Goal: Task Accomplishment & Management: Use online tool/utility

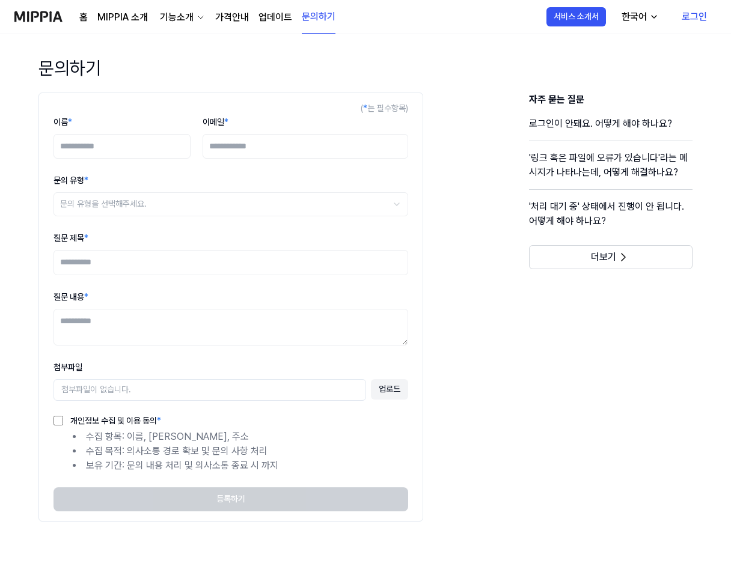
click at [111, 17] on link "MIPPIA 소개" at bounding box center [122, 17] width 50 height 14
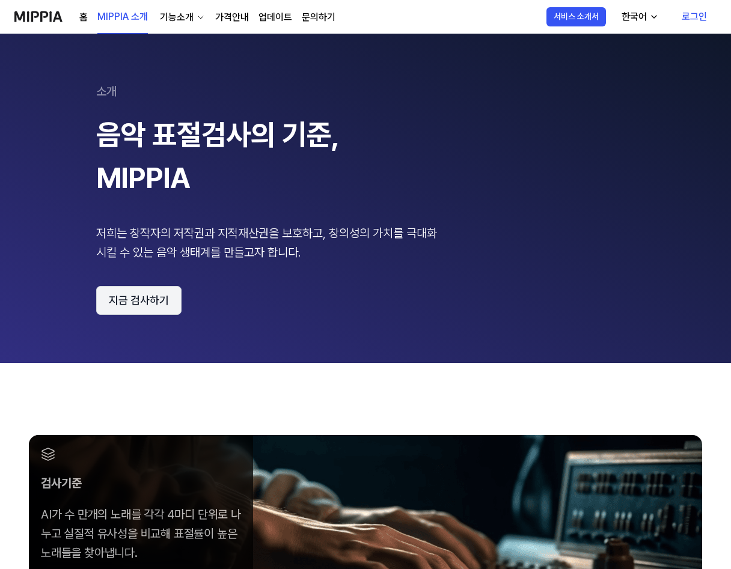
click at [140, 298] on button "지금 검사하기" at bounding box center [138, 300] width 85 height 29
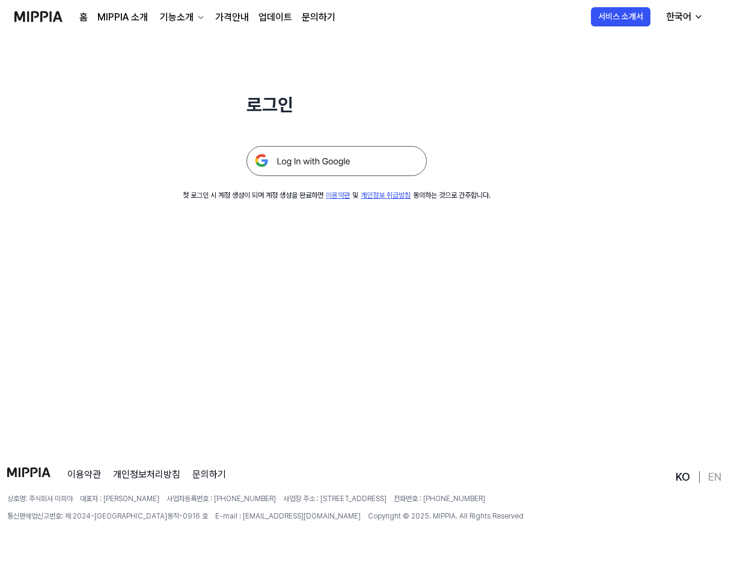
scroll to position [115, 0]
click at [305, 157] on img at bounding box center [336, 160] width 180 height 30
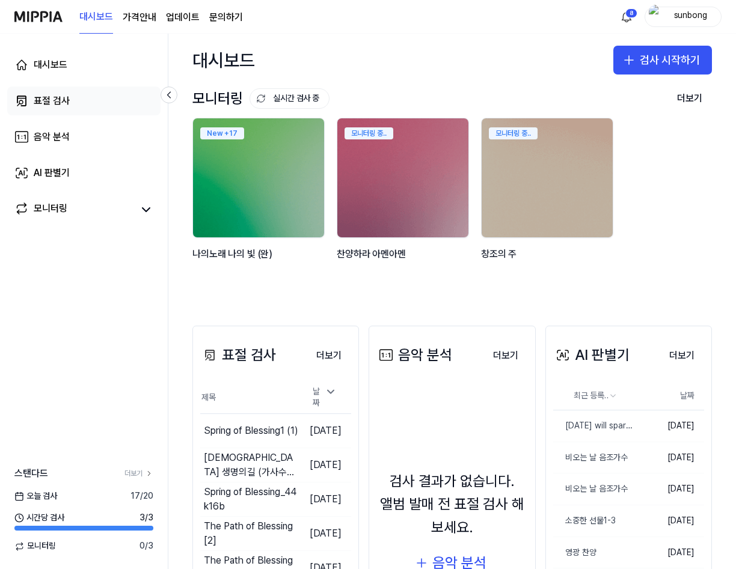
click at [49, 97] on div "표절 검사" at bounding box center [52, 101] width 36 height 14
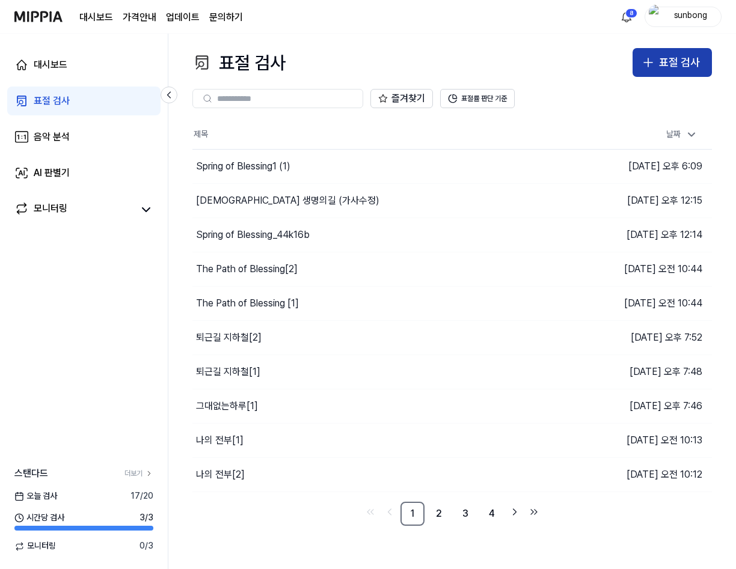
click at [654, 65] on icon "button" at bounding box center [648, 62] width 14 height 14
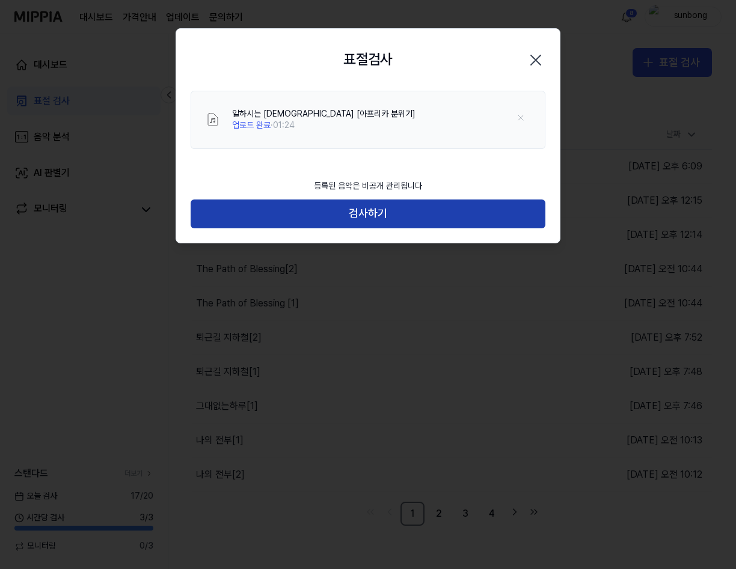
click at [396, 209] on button "검사하기" at bounding box center [368, 214] width 355 height 29
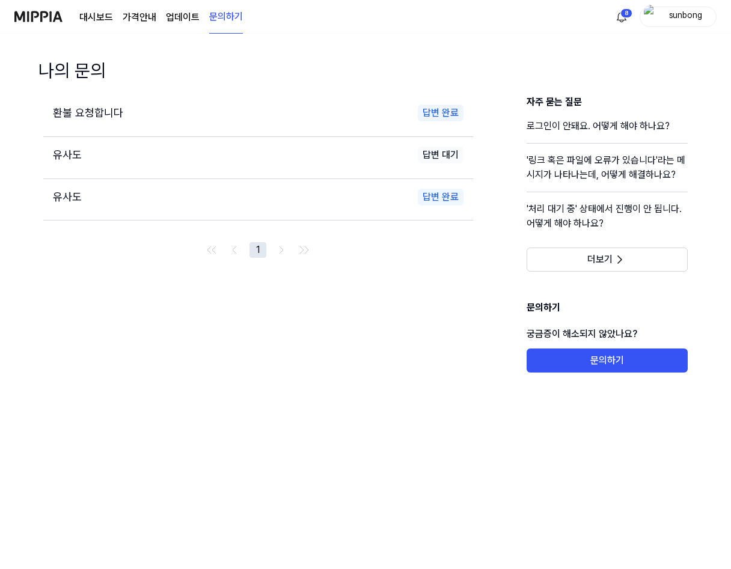
drag, startPoint x: 43, startPoint y: 14, endPoint x: 60, endPoint y: 35, distance: 26.9
click at [43, 13] on img at bounding box center [38, 16] width 48 height 33
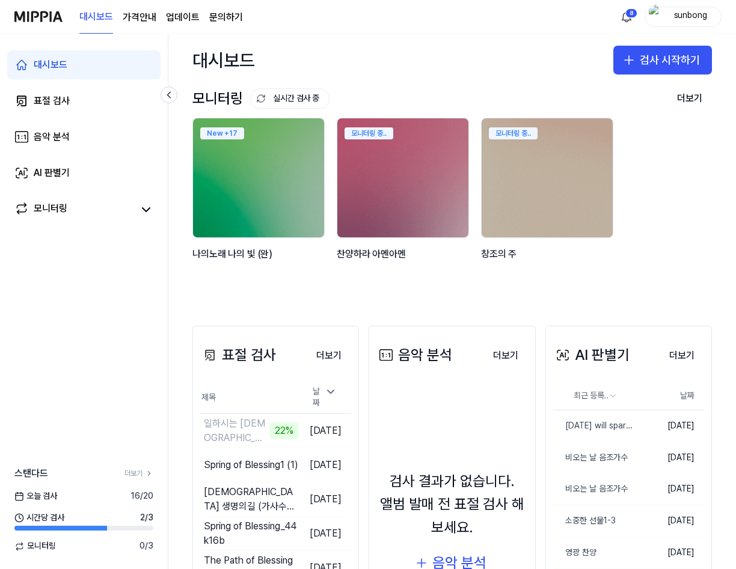
click at [53, 66] on div "대시보드" at bounding box center [51, 65] width 34 height 14
click at [661, 59] on button "검사 시작하기" at bounding box center [662, 60] width 99 height 29
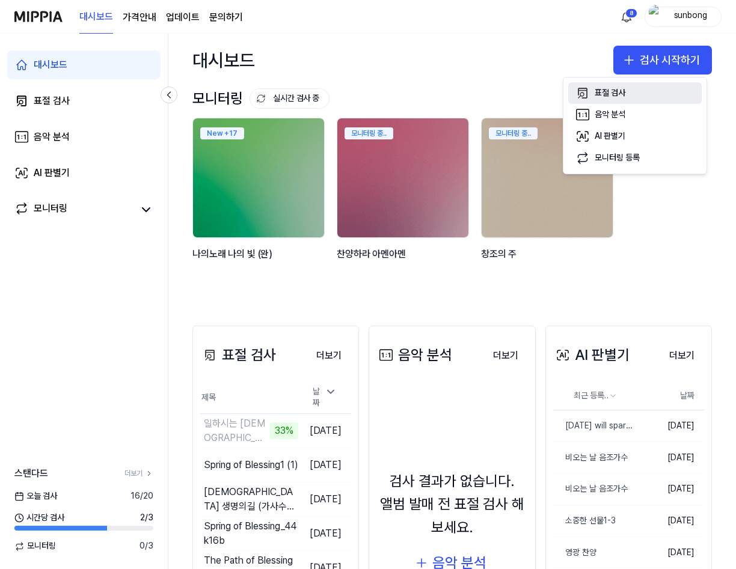
click at [635, 93] on button "표절 검사" at bounding box center [634, 93] width 133 height 22
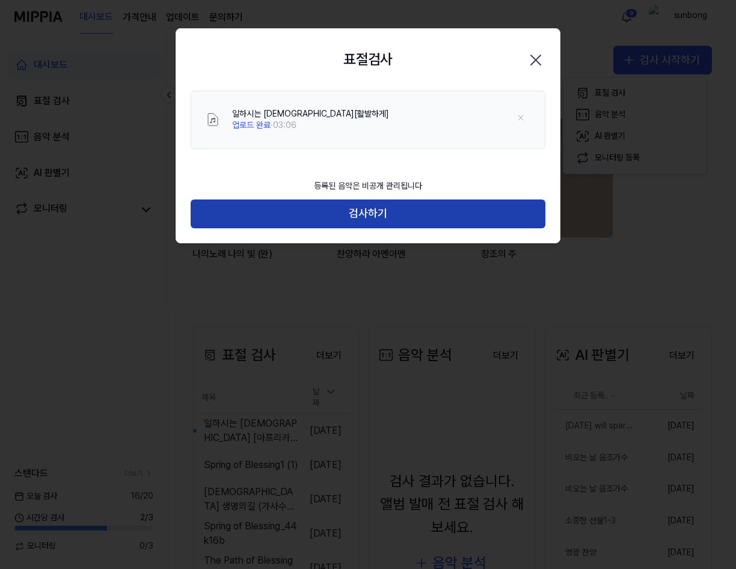
click at [374, 210] on button "검사하기" at bounding box center [368, 214] width 355 height 29
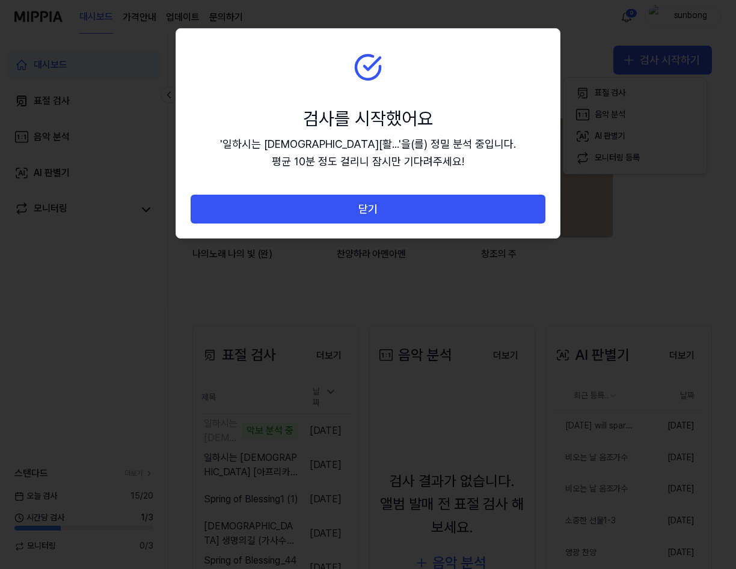
drag, startPoint x: 367, startPoint y: 216, endPoint x: 356, endPoint y: 213, distance: 10.7
click at [366, 213] on button "닫기" at bounding box center [368, 209] width 355 height 29
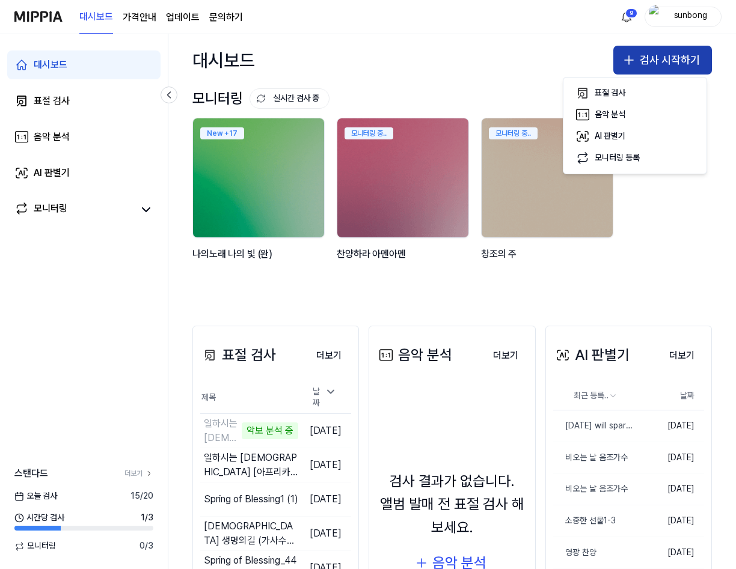
click at [662, 56] on button "검사 시작하기" at bounding box center [662, 60] width 99 height 29
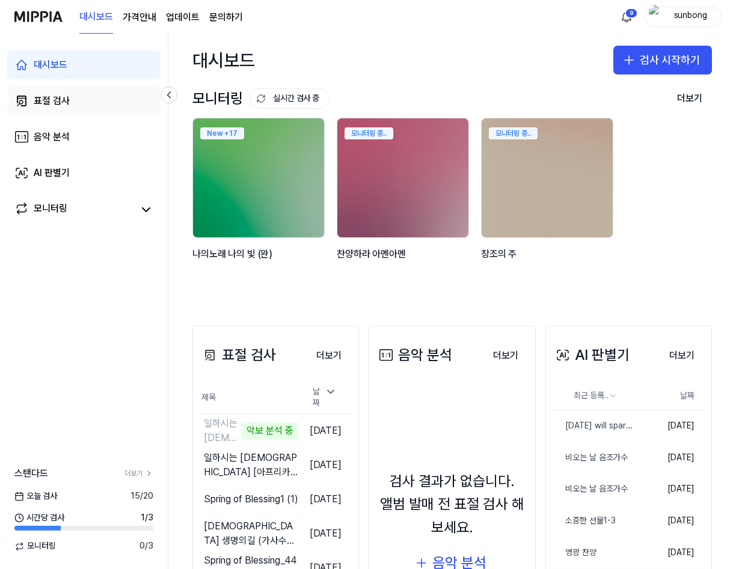
click at [55, 100] on div "표절 검사" at bounding box center [52, 101] width 36 height 14
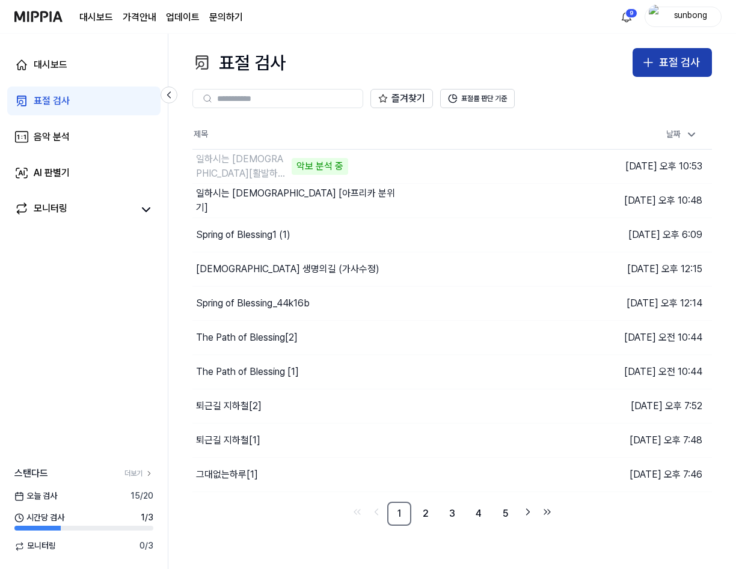
click at [665, 63] on div "표절 검사" at bounding box center [679, 62] width 41 height 17
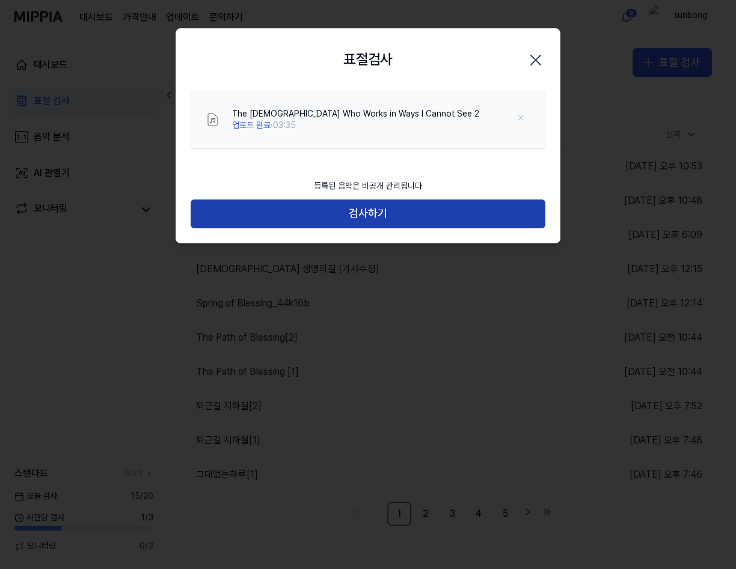
click at [390, 214] on button "검사하기" at bounding box center [368, 214] width 355 height 29
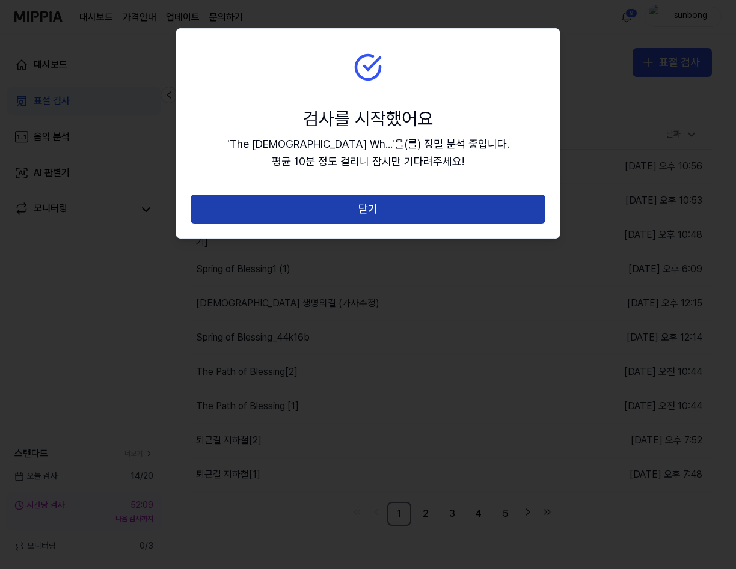
click at [377, 204] on button "닫기" at bounding box center [368, 209] width 355 height 29
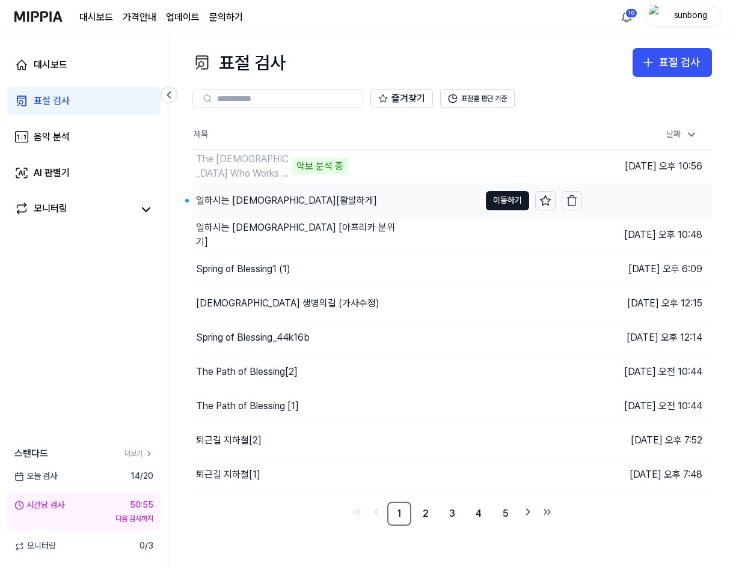
click at [225, 198] on div "일하시는 [DEMOGRAPHIC_DATA][활발하게]" at bounding box center [286, 201] width 181 height 14
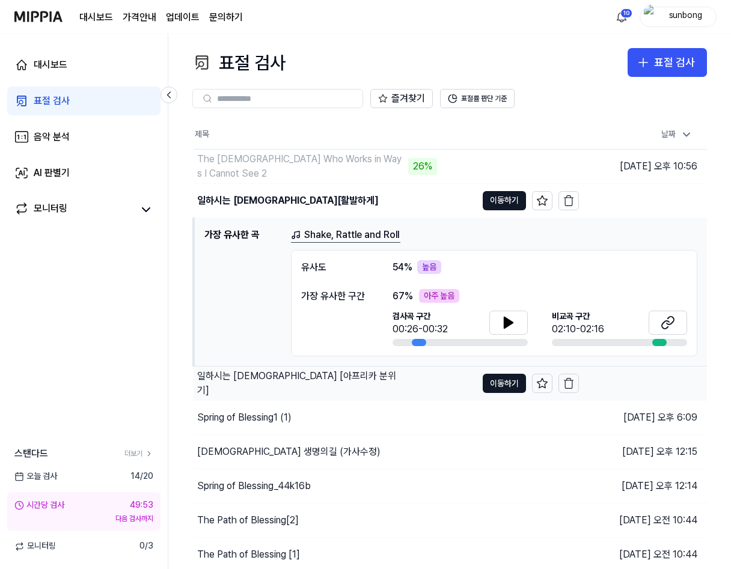
click at [301, 385] on div "일하시는 [DEMOGRAPHIC_DATA] [아프리카 분위기]" at bounding box center [301, 383] width 208 height 29
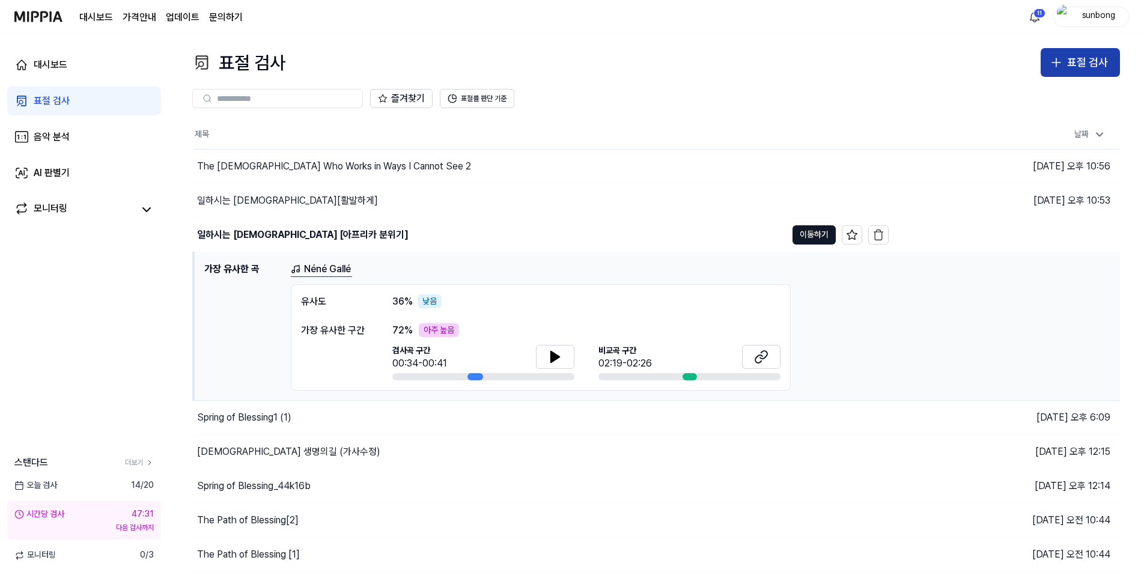
click at [730, 66] on div "표절 검사" at bounding box center [1087, 62] width 41 height 17
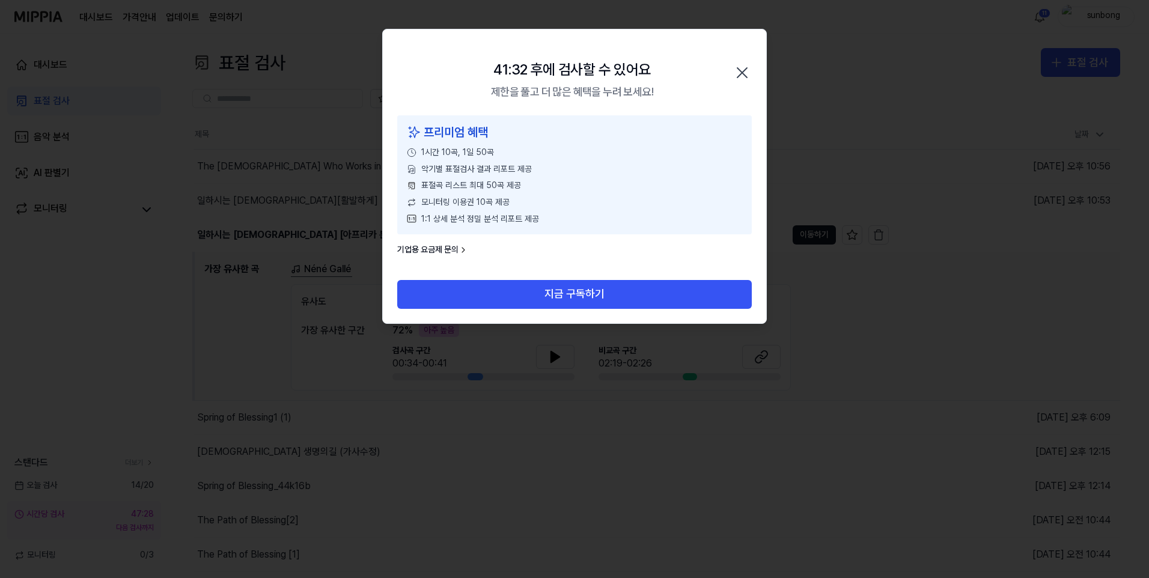
click at [730, 78] on icon "button" at bounding box center [742, 72] width 19 height 19
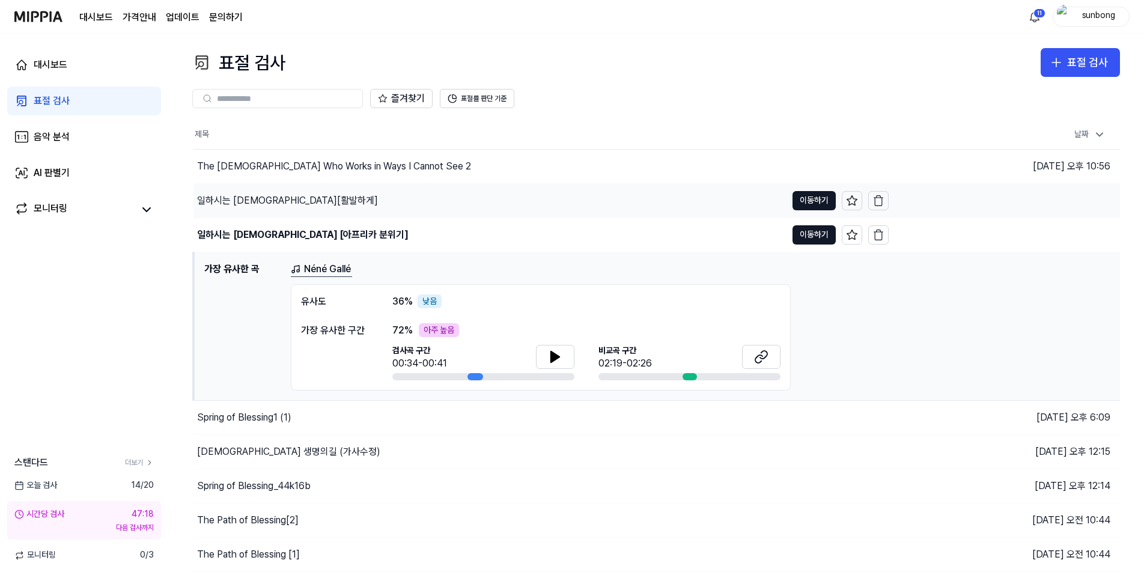
click at [287, 192] on div "일하시는 [DEMOGRAPHIC_DATA][활발하게]" at bounding box center [490, 201] width 593 height 34
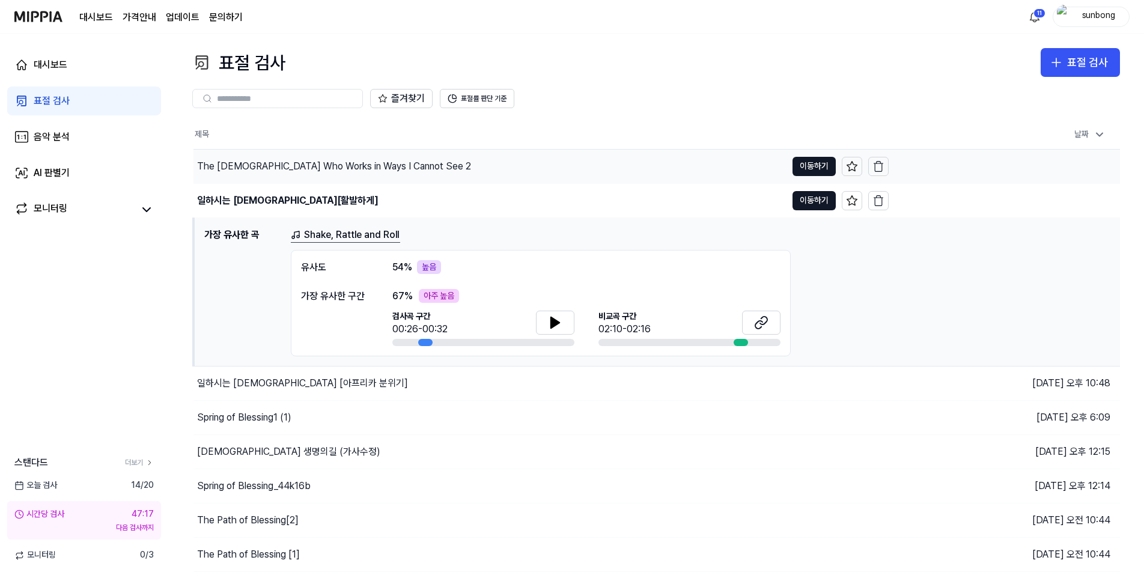
click at [337, 165] on div "The [DEMOGRAPHIC_DATA] Who Works in Ways I Cannot See 2" at bounding box center [334, 166] width 274 height 14
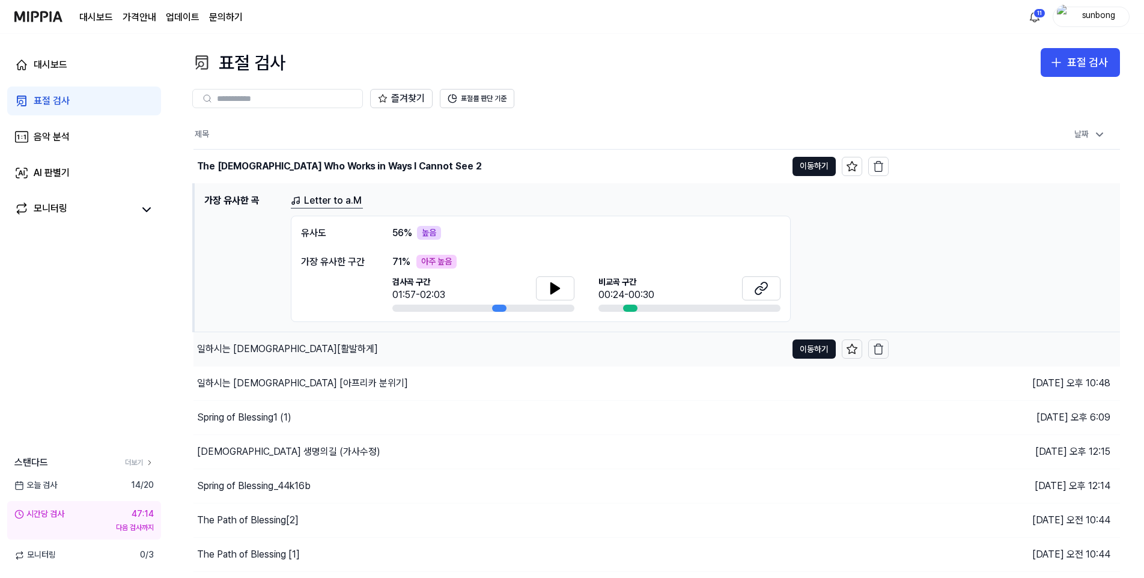
click at [258, 351] on div "일하시는 [DEMOGRAPHIC_DATA][활발하게]" at bounding box center [287, 349] width 181 height 14
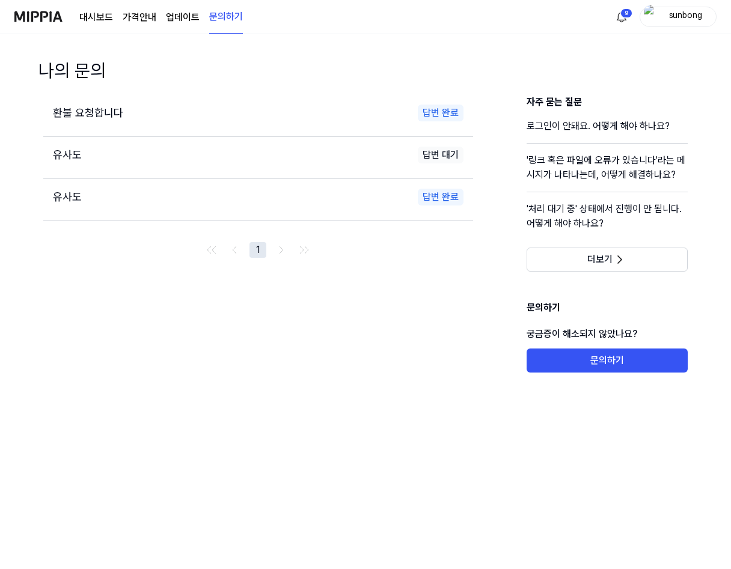
drag, startPoint x: 88, startPoint y: 17, endPoint x: 100, endPoint y: 43, distance: 28.5
click at [88, 17] on link "대시보드" at bounding box center [96, 17] width 34 height 14
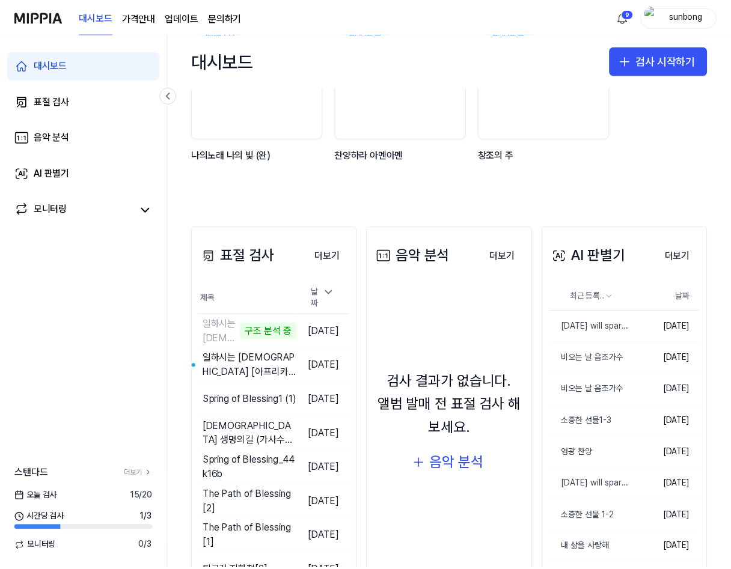
scroll to position [180, 0]
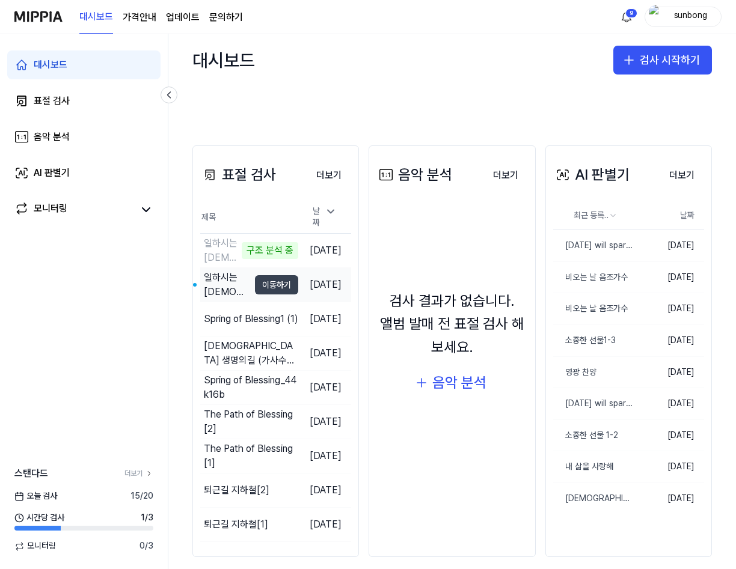
click at [255, 281] on button "이동하기" at bounding box center [276, 284] width 43 height 19
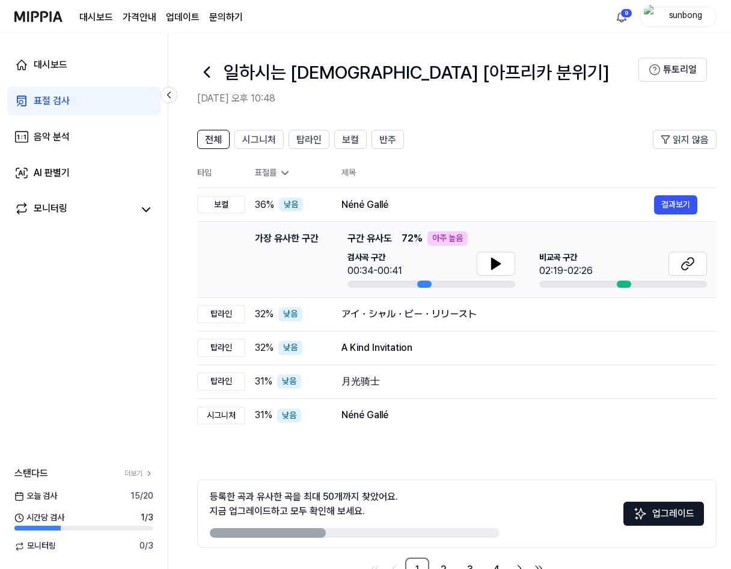
click at [56, 102] on div "표절 검사" at bounding box center [52, 101] width 36 height 14
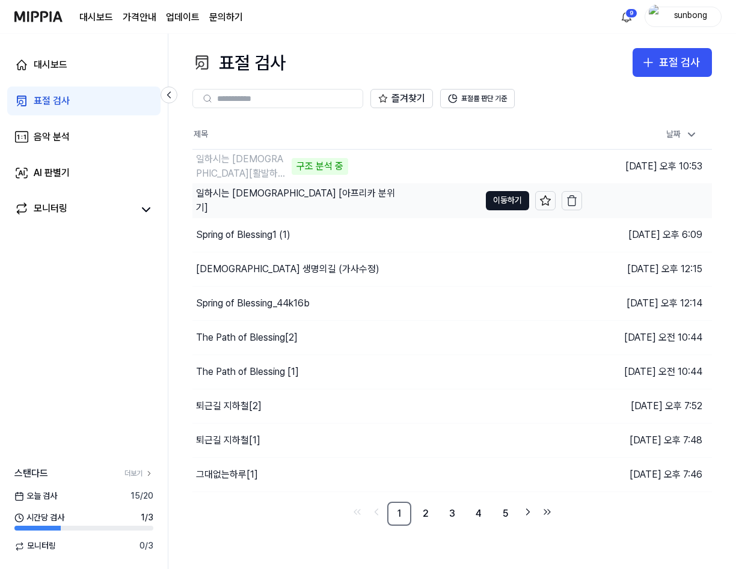
click at [264, 203] on div "일하시는 [DEMOGRAPHIC_DATA] [아프리카 분위기]" at bounding box center [300, 200] width 208 height 29
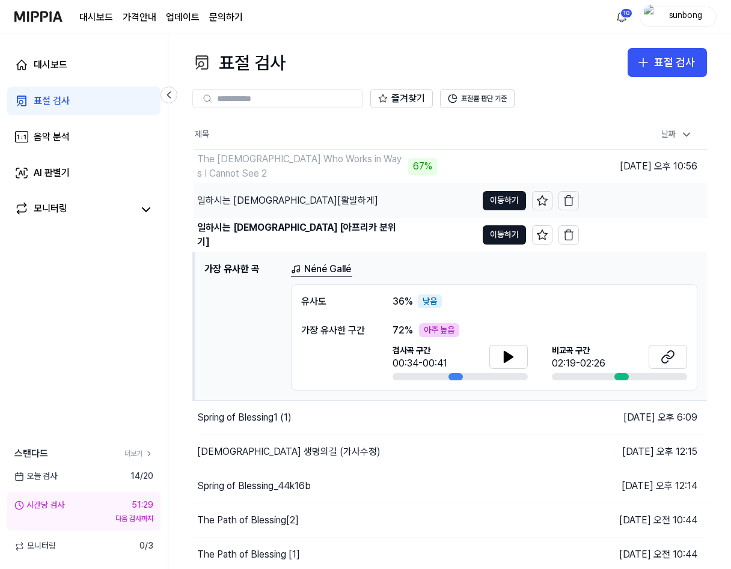
click at [275, 202] on div "일하시는 [DEMOGRAPHIC_DATA][활발하게]" at bounding box center [287, 201] width 181 height 14
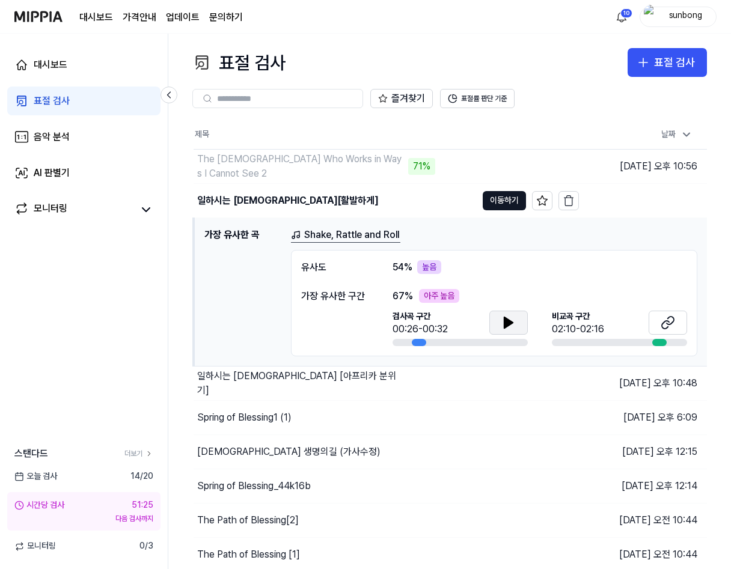
click at [507, 325] on icon at bounding box center [508, 322] width 8 height 11
click at [669, 323] on icon at bounding box center [668, 323] width 14 height 14
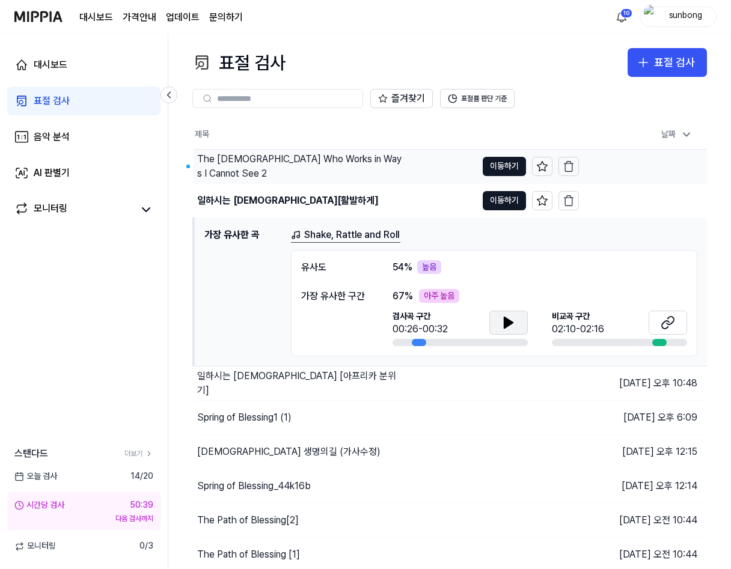
click at [354, 168] on div "The [DEMOGRAPHIC_DATA] Who Works in Ways I Cannot See 2" at bounding box center [301, 166] width 208 height 29
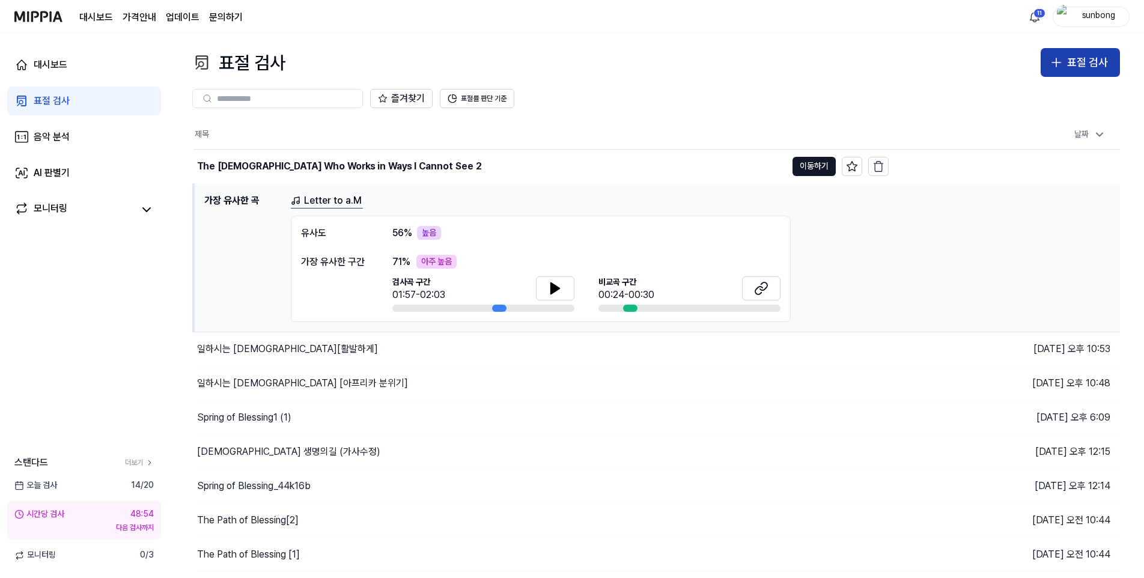
click at [730, 62] on div "표절 검사" at bounding box center [1087, 62] width 41 height 17
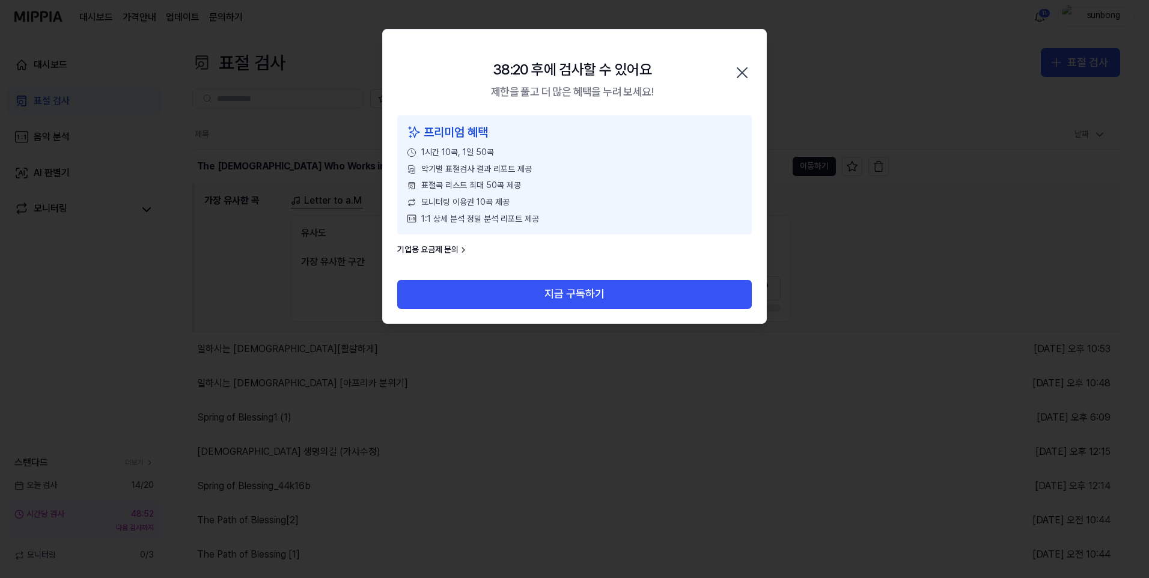
click at [730, 73] on icon "button" at bounding box center [742, 73] width 10 height 10
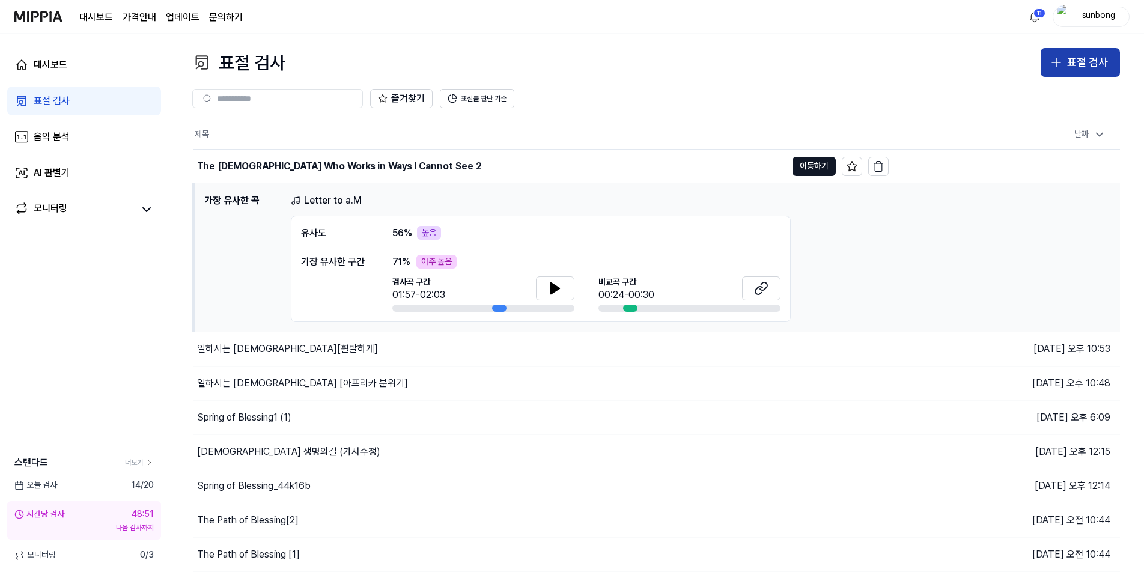
click at [730, 56] on div "표절 검사" at bounding box center [1087, 62] width 41 height 17
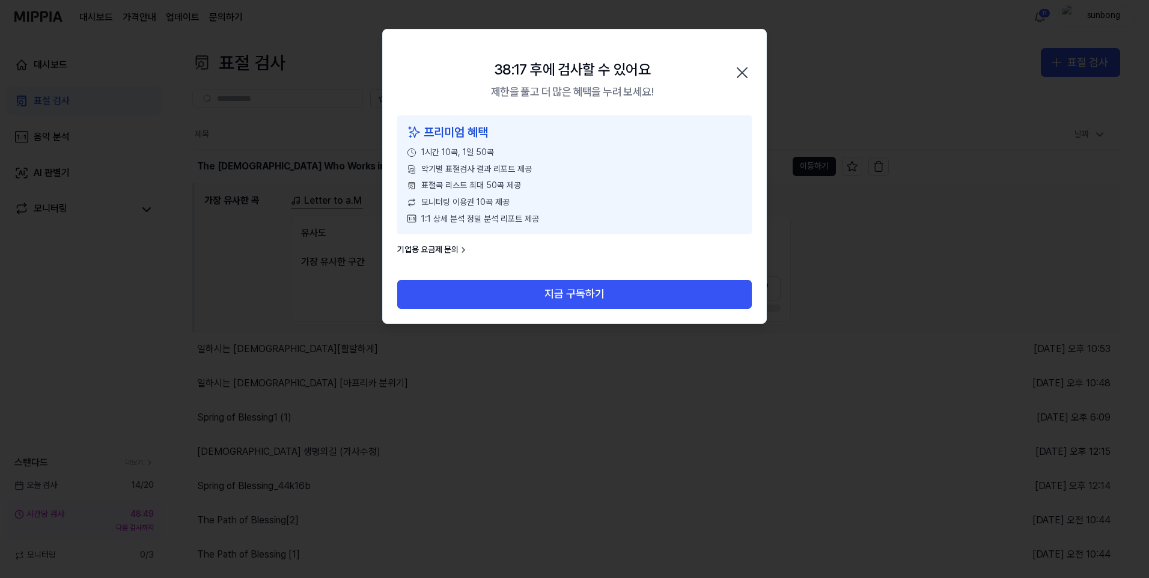
click at [730, 68] on icon "button" at bounding box center [742, 72] width 19 height 19
